Goal: Task Accomplishment & Management: Complete application form

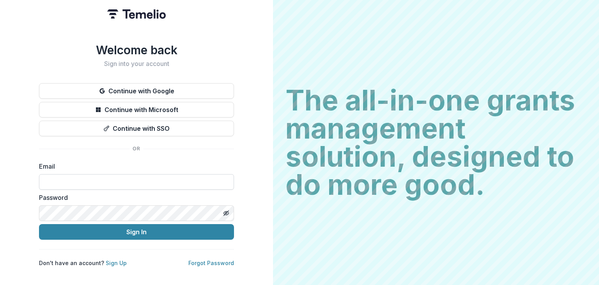
click at [76, 181] on input at bounding box center [136, 182] width 195 height 16
type input "**********"
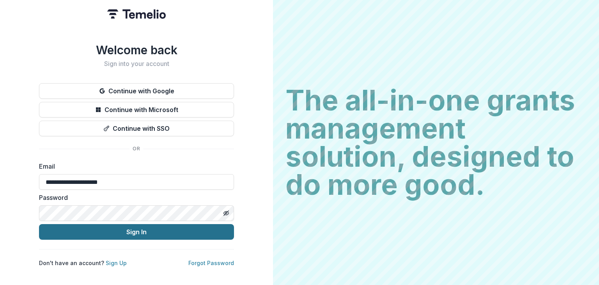
click at [86, 228] on button "Sign In" at bounding box center [136, 232] width 195 height 16
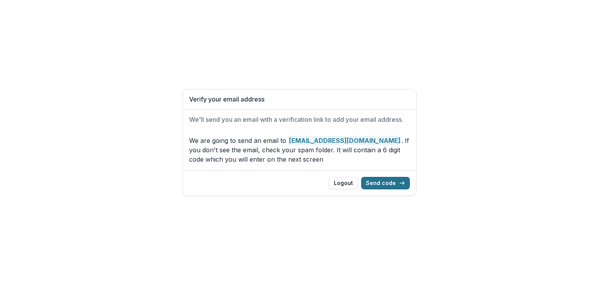
click at [387, 183] on button "Send code" at bounding box center [385, 183] width 49 height 12
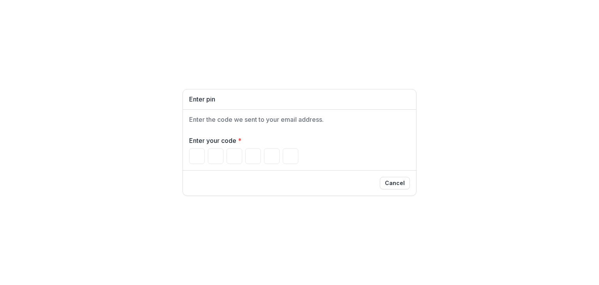
type input "*"
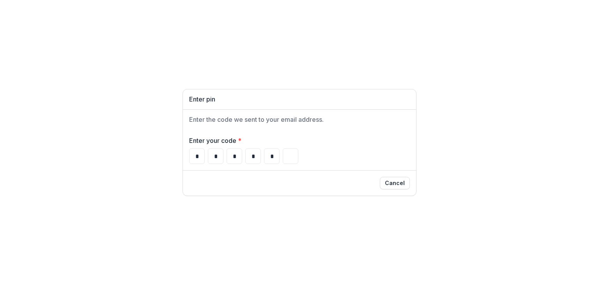
type input "*"
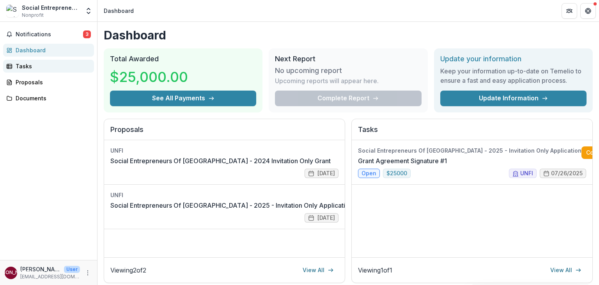
click at [36, 64] on div "Tasks" at bounding box center [52, 66] width 72 height 8
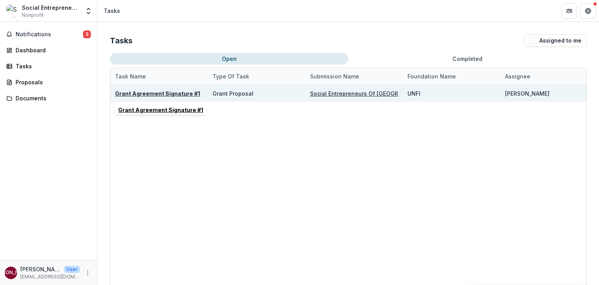
click at [142, 93] on u "Grant Agreement Signature #1" at bounding box center [157, 93] width 85 height 7
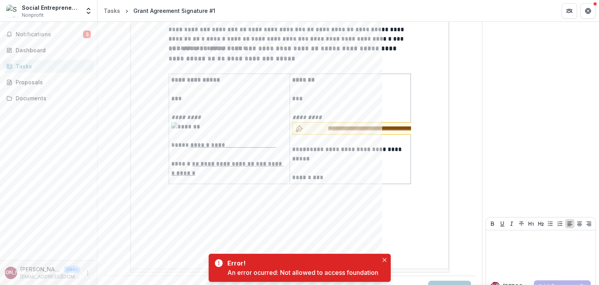
scroll to position [1665, 0]
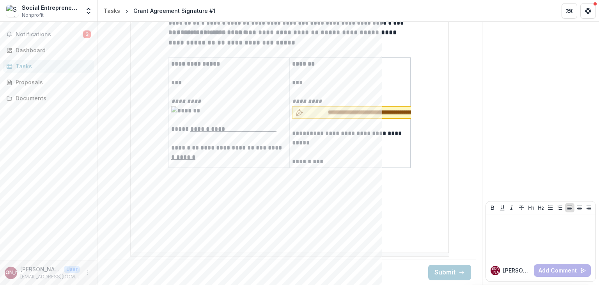
click at [368, 117] on button "**********" at bounding box center [379, 112] width 175 height 12
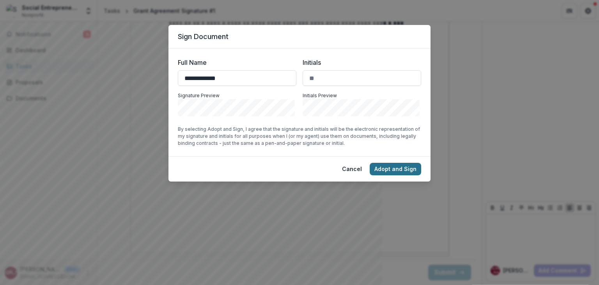
type input "**********"
click at [390, 165] on button "Adopt and Sign" at bounding box center [395, 169] width 51 height 12
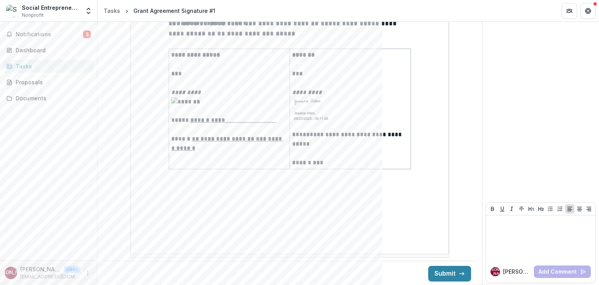
scroll to position [1676, 0]
click at [453, 266] on button "Submit" at bounding box center [449, 272] width 43 height 16
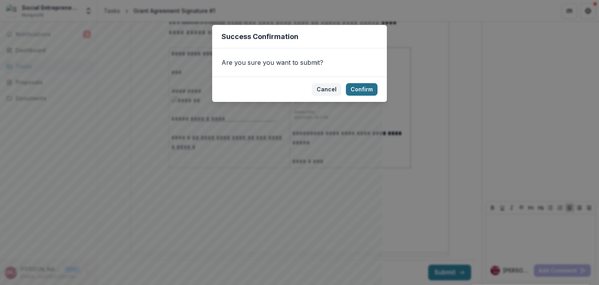
click at [357, 90] on button "Confirm" at bounding box center [362, 89] width 32 height 12
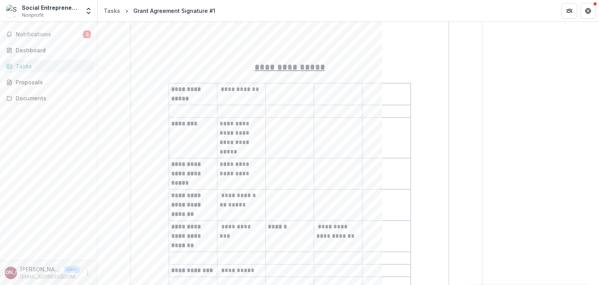
scroll to position [0, 0]
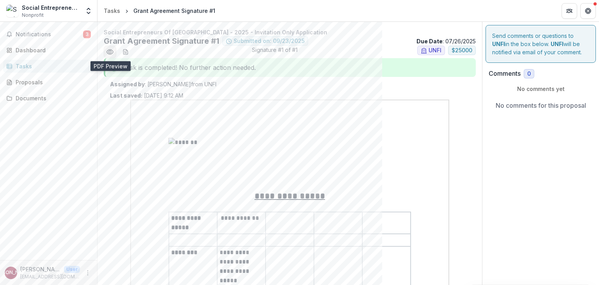
click at [109, 52] on circle "Preview ba2a0b63-3645-47b2-9564-adbbb74898be.pdf" at bounding box center [110, 52] width 2 height 2
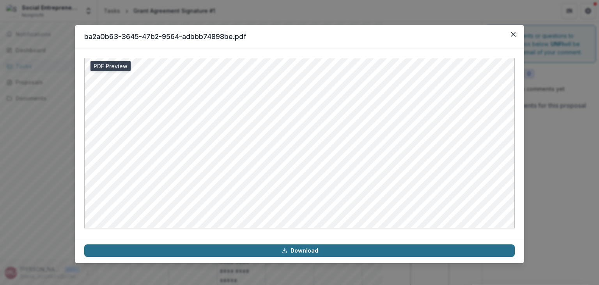
click at [237, 247] on link "Download" at bounding box center [299, 250] width 430 height 12
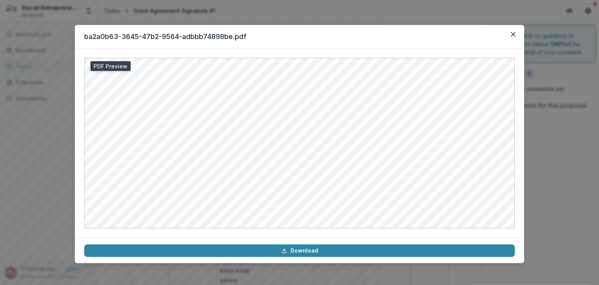
click at [27, 191] on div "ba2a0b63-3645-47b2-9564-adbbb74898be.pdf Download" at bounding box center [299, 142] width 599 height 285
